Goal: Task Accomplishment & Management: Manage account settings

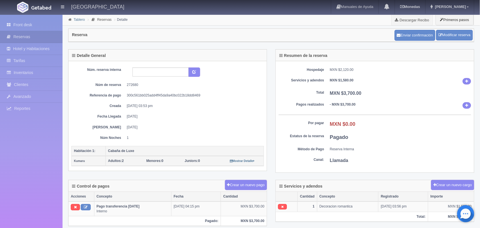
click at [80, 19] on link "Tablero" at bounding box center [79, 20] width 11 height 4
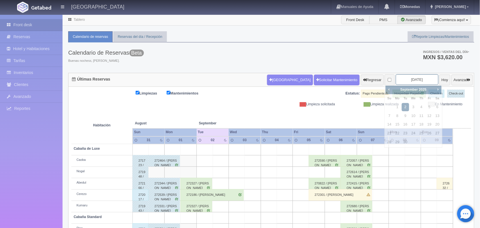
click at [407, 81] on input "2025-09-02" at bounding box center [417, 79] width 43 height 11
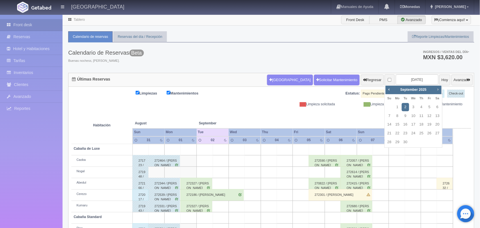
click at [437, 89] on span "Next" at bounding box center [438, 89] width 5 height 5
click at [436, 133] on link "25" at bounding box center [437, 133] width 7 height 8
type input "[DATE]"
